Goal: Task Accomplishment & Management: Manage account settings

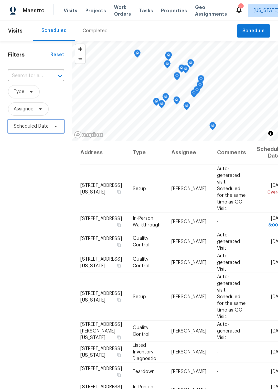
click at [41, 133] on span "Scheduled Date" at bounding box center [36, 126] width 56 height 13
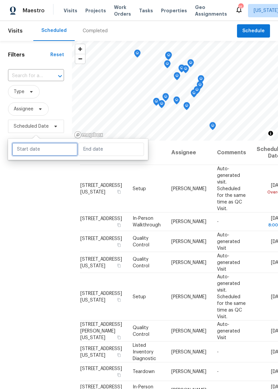
click at [57, 149] on input "text" at bounding box center [45, 149] width 66 height 13
select select "9"
select select "2025"
select select "10"
select select "2025"
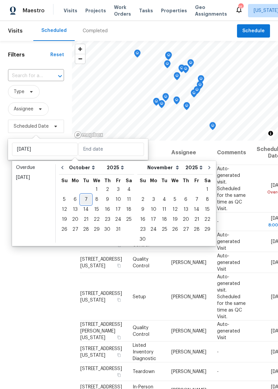
click at [86, 199] on div "7" at bounding box center [86, 199] width 11 height 9
type input "[DATE]"
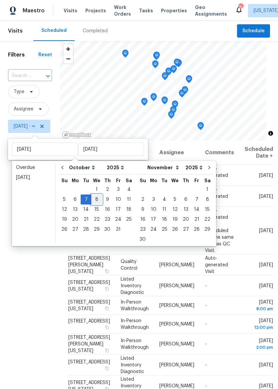
click at [93, 199] on div "8" at bounding box center [96, 199] width 11 height 9
type input "[DATE]"
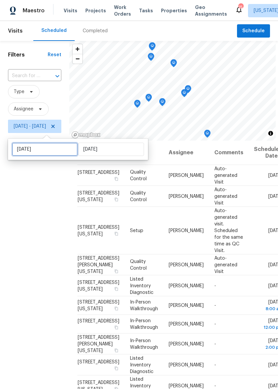
click at [61, 149] on input "[DATE]" at bounding box center [45, 149] width 66 height 13
select select "9"
select select "2025"
select select "10"
select select "2025"
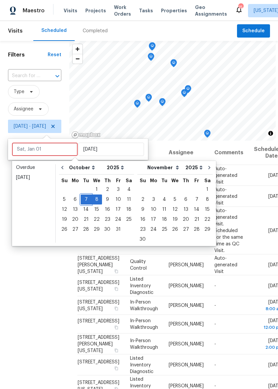
click at [86, 200] on div "7" at bounding box center [86, 199] width 11 height 9
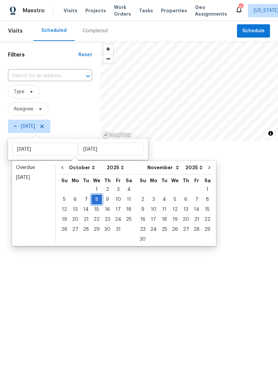
click at [96, 198] on div "8" at bounding box center [96, 199] width 11 height 9
type input "[DATE]"
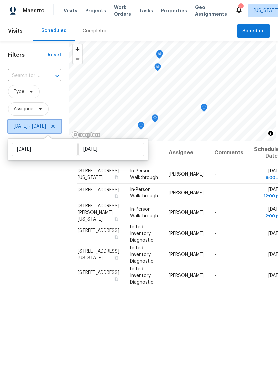
click at [56, 129] on icon at bounding box center [52, 126] width 5 height 5
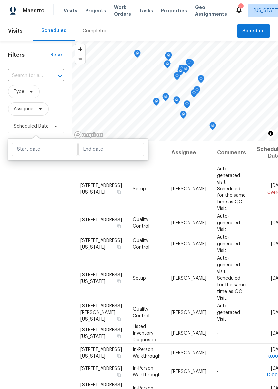
click at [63, 97] on span "Type" at bounding box center [36, 91] width 56 height 13
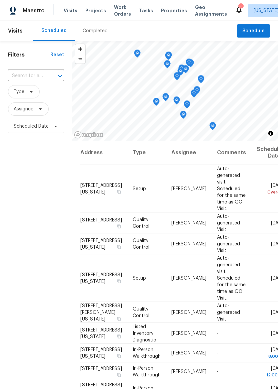
click at [30, 11] on span "Maestro" at bounding box center [34, 10] width 22 height 7
click at [167, 8] on span "Properties" at bounding box center [174, 10] width 26 height 7
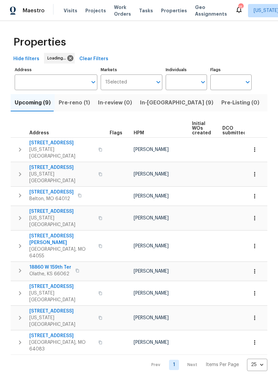
click at [155, 103] on span "In-reno (9)" at bounding box center [176, 102] width 73 height 9
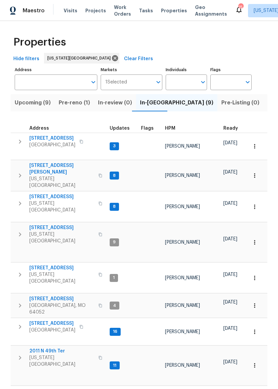
click at [63, 302] on span "Independence, MO 64052" at bounding box center [61, 308] width 65 height 13
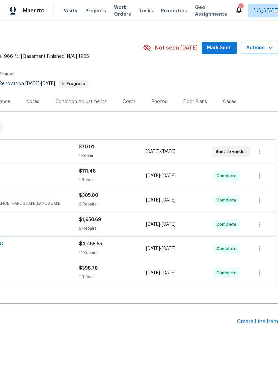
scroll to position [9, 98]
click at [258, 152] on icon "button" at bounding box center [259, 152] width 8 height 8
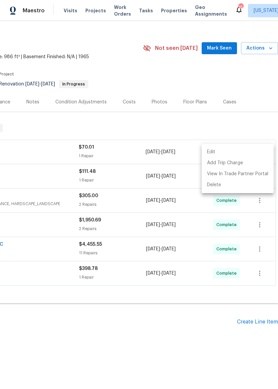
click at [251, 125] on div at bounding box center [139, 194] width 278 height 389
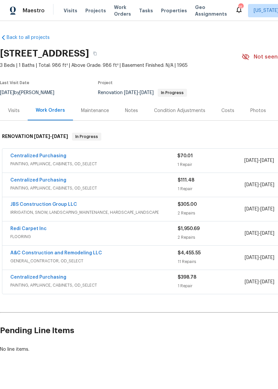
scroll to position [0, 0]
click at [166, 12] on span "Properties" at bounding box center [174, 10] width 26 height 7
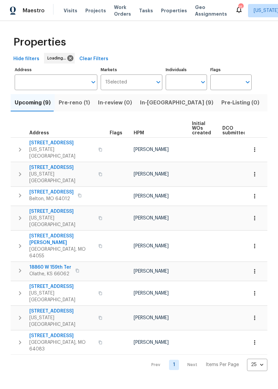
click at [158, 104] on span "In-[GEOGRAPHIC_DATA] (9)" at bounding box center [176, 102] width 73 height 9
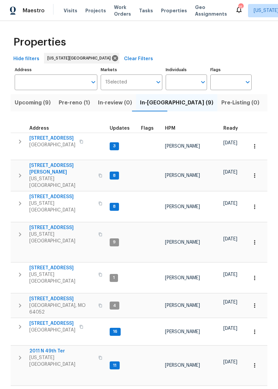
click at [267, 99] on span "Listed (29)" at bounding box center [281, 102] width 29 height 9
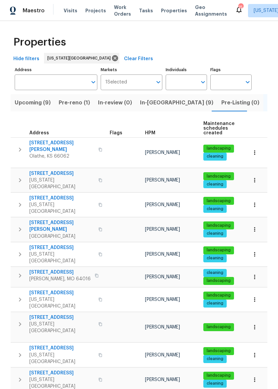
click at [256, 149] on icon "button" at bounding box center [254, 152] width 7 height 7
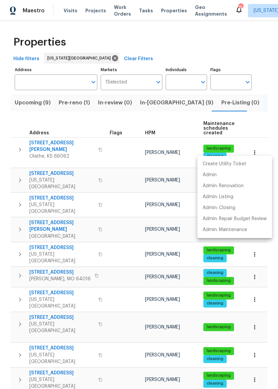
click at [22, 149] on div at bounding box center [139, 194] width 278 height 389
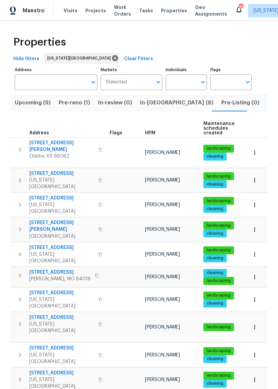
click at [18, 146] on icon "button" at bounding box center [20, 150] width 8 height 8
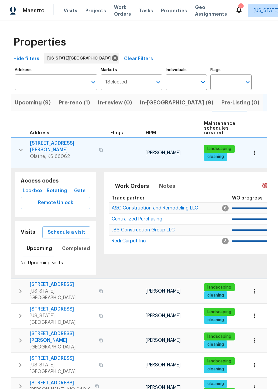
click at [259, 149] on button "button" at bounding box center [254, 153] width 15 height 15
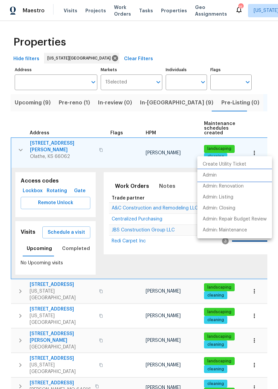
click at [215, 176] on p "Admin" at bounding box center [209, 175] width 14 height 7
click at [25, 5] on div at bounding box center [139, 194] width 278 height 389
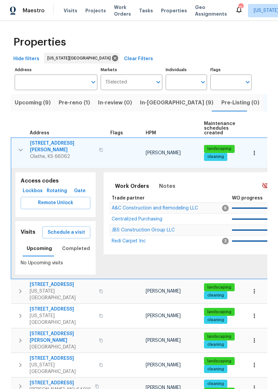
click at [25, 10] on span "Maestro" at bounding box center [34, 10] width 22 height 7
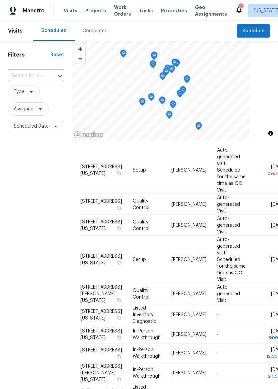
scroll to position [22, 0]
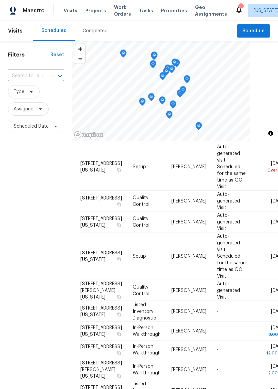
click at [0, 0] on div at bounding box center [0, 0] width 0 height 0
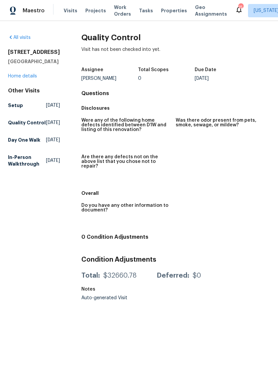
click at [28, 13] on span "Maestro" at bounding box center [34, 10] width 22 height 7
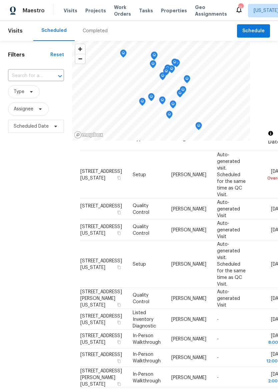
scroll to position [15, 0]
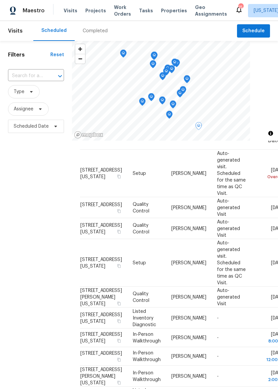
click at [0, 0] on icon at bounding box center [0, 0] width 0 height 0
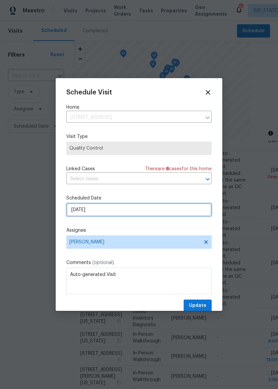
click at [157, 208] on input "[DATE]" at bounding box center [138, 209] width 145 height 13
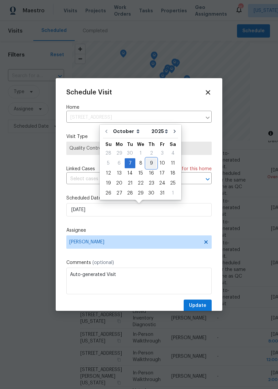
click at [150, 162] on div "9" at bounding box center [151, 163] width 11 height 9
type input "[DATE]"
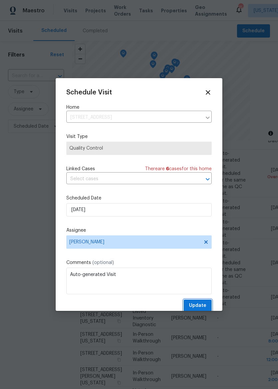
click at [203, 305] on span "Update" at bounding box center [197, 306] width 17 height 8
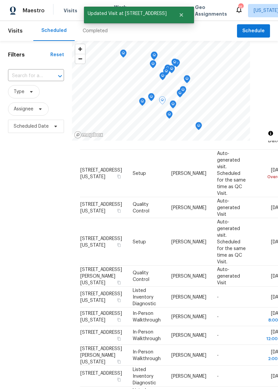
click at [0, 0] on icon at bounding box center [0, 0] width 0 height 0
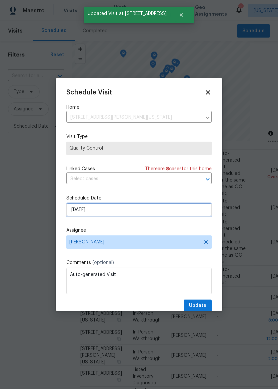
click at [162, 212] on input "[DATE]" at bounding box center [138, 209] width 145 height 13
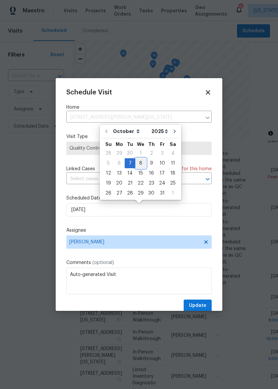
click at [141, 163] on div "8" at bounding box center [140, 163] width 11 height 9
type input "[DATE]"
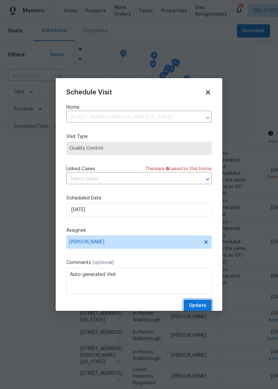
click at [202, 307] on span "Update" at bounding box center [197, 306] width 17 height 8
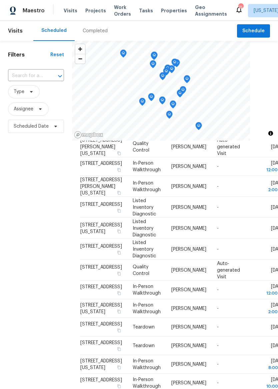
scroll to position [201, 0]
click at [0, 0] on icon at bounding box center [0, 0] width 0 height 0
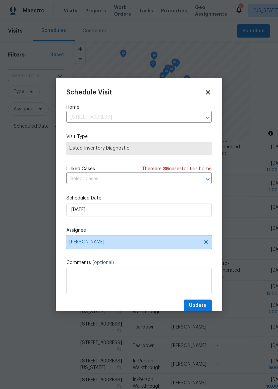
click at [168, 247] on span "[PERSON_NAME]" at bounding box center [138, 242] width 145 height 13
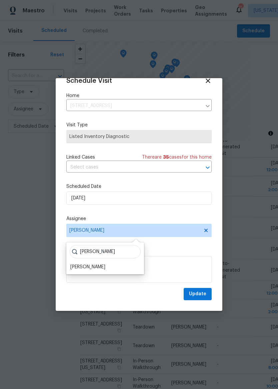
scroll to position [13, 0]
type input "[PERSON_NAME]"
click at [90, 267] on div "[PERSON_NAME]" at bounding box center [87, 267] width 35 height 7
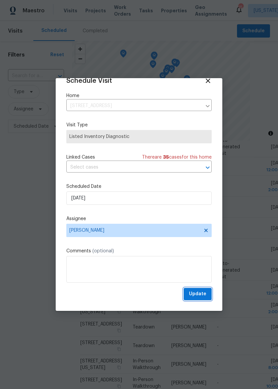
click at [204, 293] on span "Update" at bounding box center [197, 294] width 17 height 8
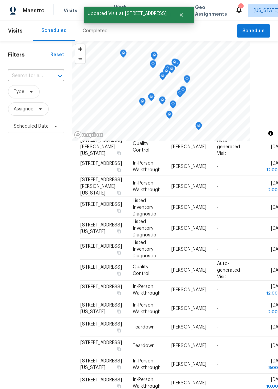
scroll to position [216, 0]
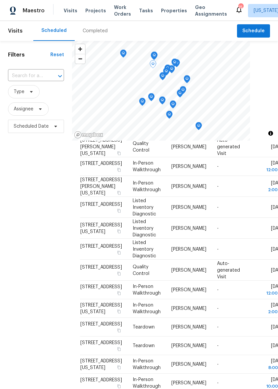
click at [0, 0] on icon at bounding box center [0, 0] width 0 height 0
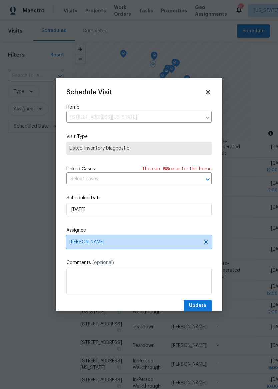
click at [177, 242] on span "[PERSON_NAME]" at bounding box center [134, 242] width 130 height 5
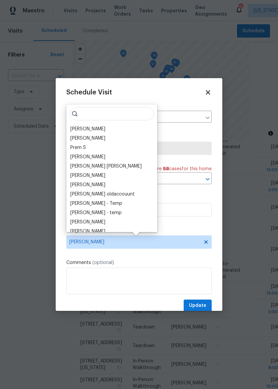
click at [207, 90] on icon at bounding box center [207, 92] width 7 height 7
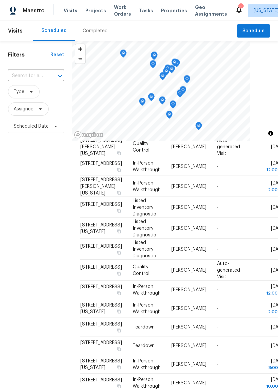
scroll to position [224, 0]
click at [0, 0] on icon at bounding box center [0, 0] width 0 height 0
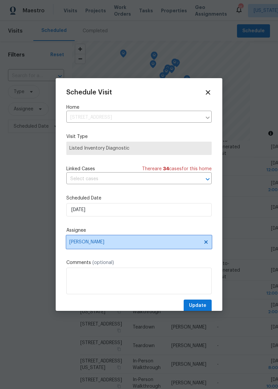
click at [152, 244] on span "[PERSON_NAME]" at bounding box center [134, 242] width 130 height 5
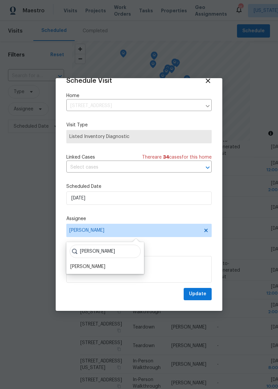
scroll to position [13, 0]
type input "[PERSON_NAME]"
click at [91, 268] on div "[PERSON_NAME]" at bounding box center [87, 267] width 35 height 7
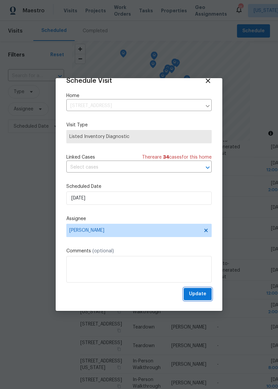
click at [202, 294] on span "Update" at bounding box center [197, 294] width 17 height 8
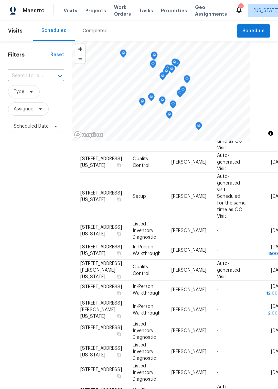
scroll to position [43, 0]
